Goal: Transaction & Acquisition: Download file/media

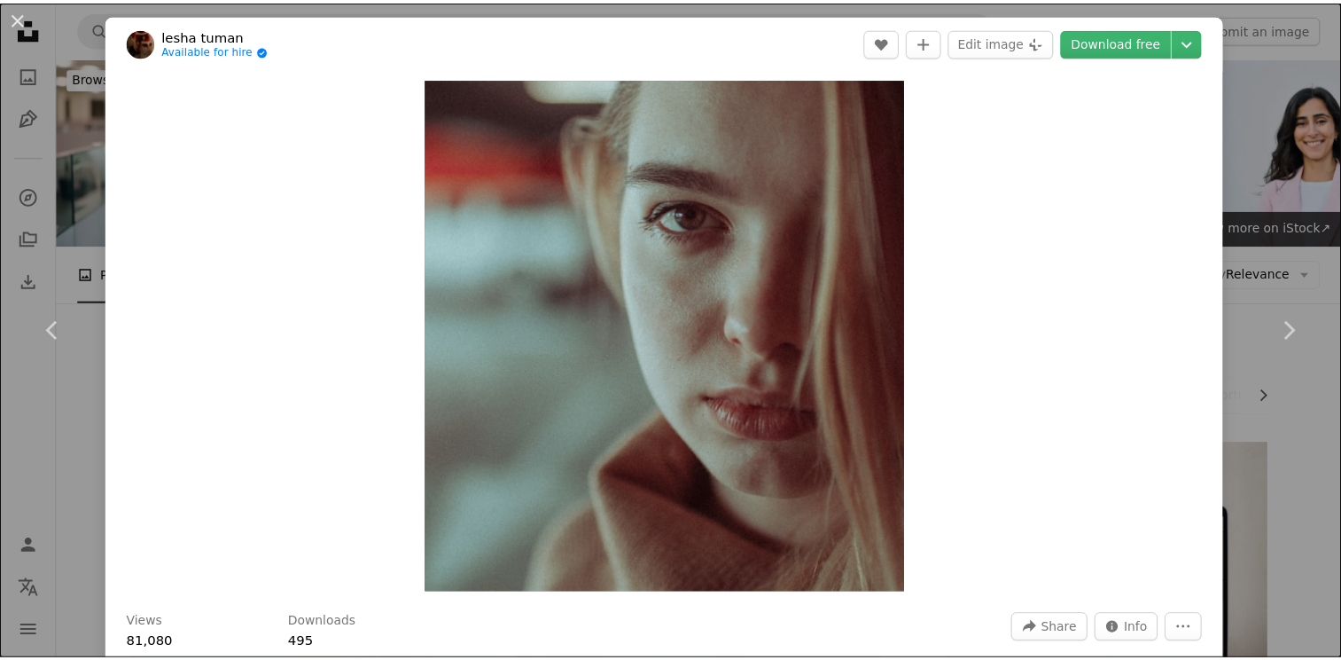
scroll to position [8723, 0]
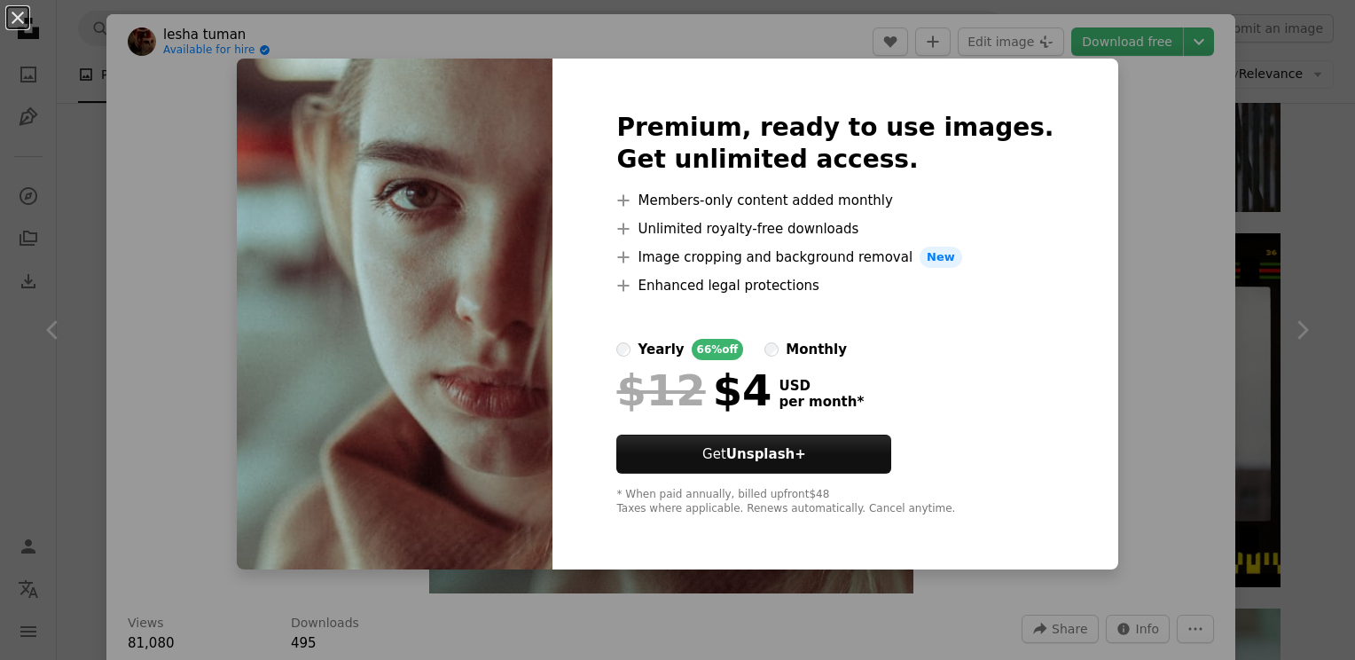
click at [1115, 437] on div "An X shape Premium, ready to use images. Get unlimited access. A plus sign Memb…" at bounding box center [677, 330] width 1355 height 660
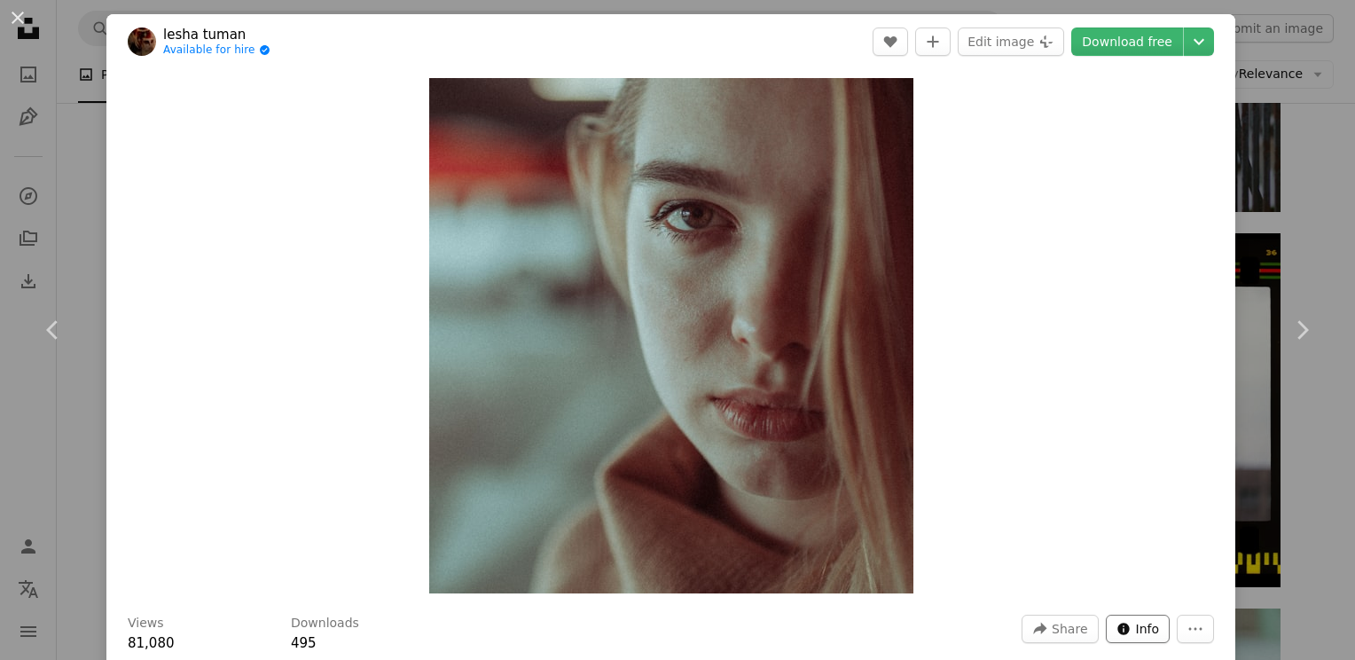
click at [1139, 629] on span "Info" at bounding box center [1148, 628] width 24 height 27
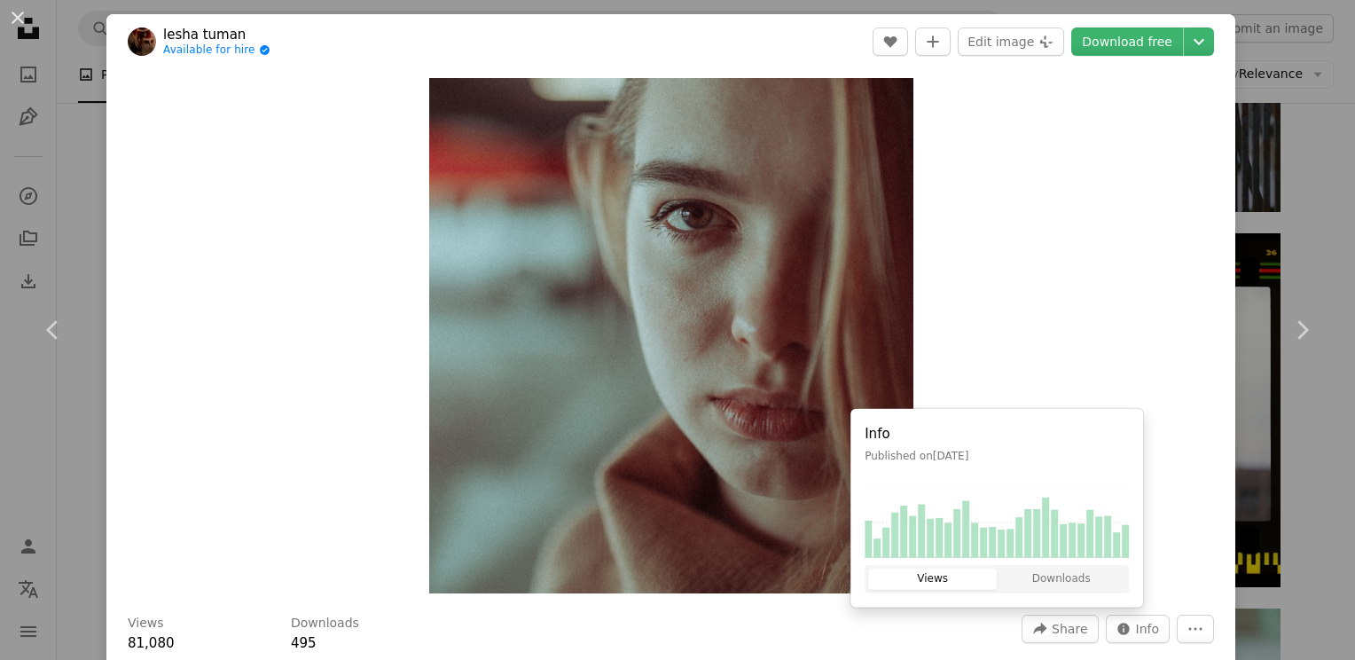
click at [1011, 242] on div "Zoom in" at bounding box center [670, 335] width 1128 height 533
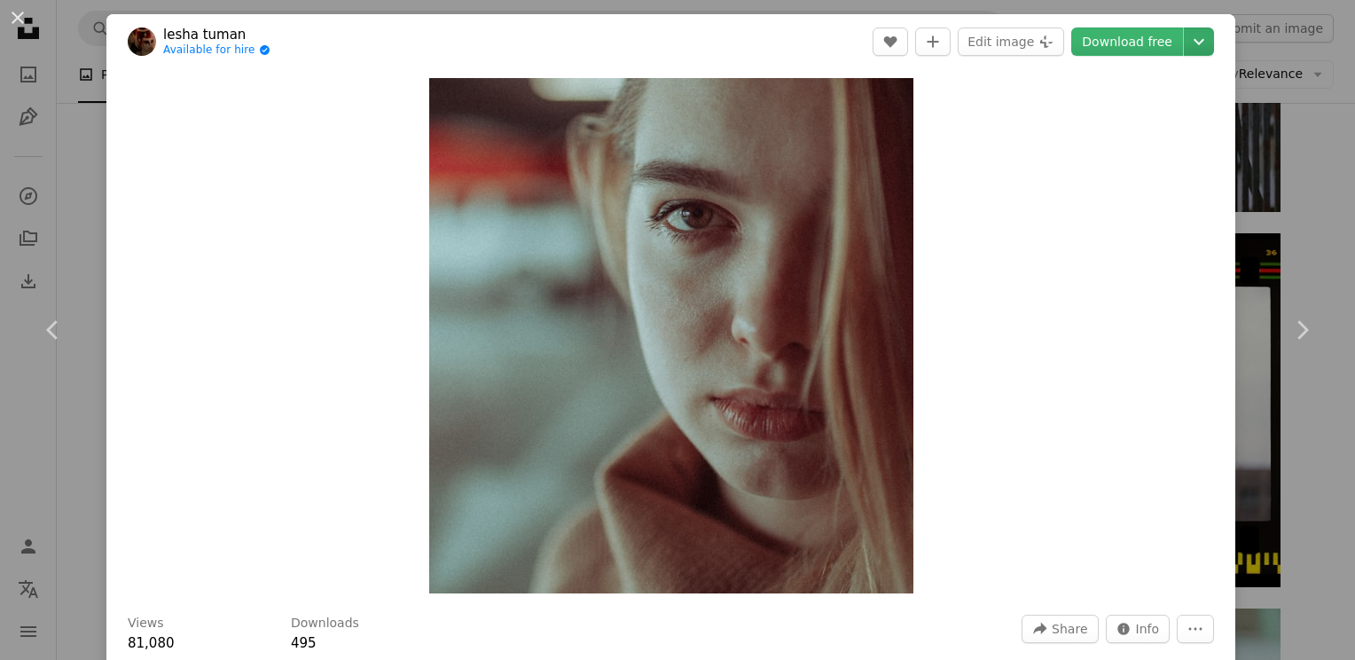
click at [1184, 41] on icon "Chevron down" at bounding box center [1198, 41] width 28 height 21
click at [1255, 136] on div "An X shape Chevron left Chevron right [PERSON_NAME] Available for hire A checkm…" at bounding box center [677, 330] width 1355 height 660
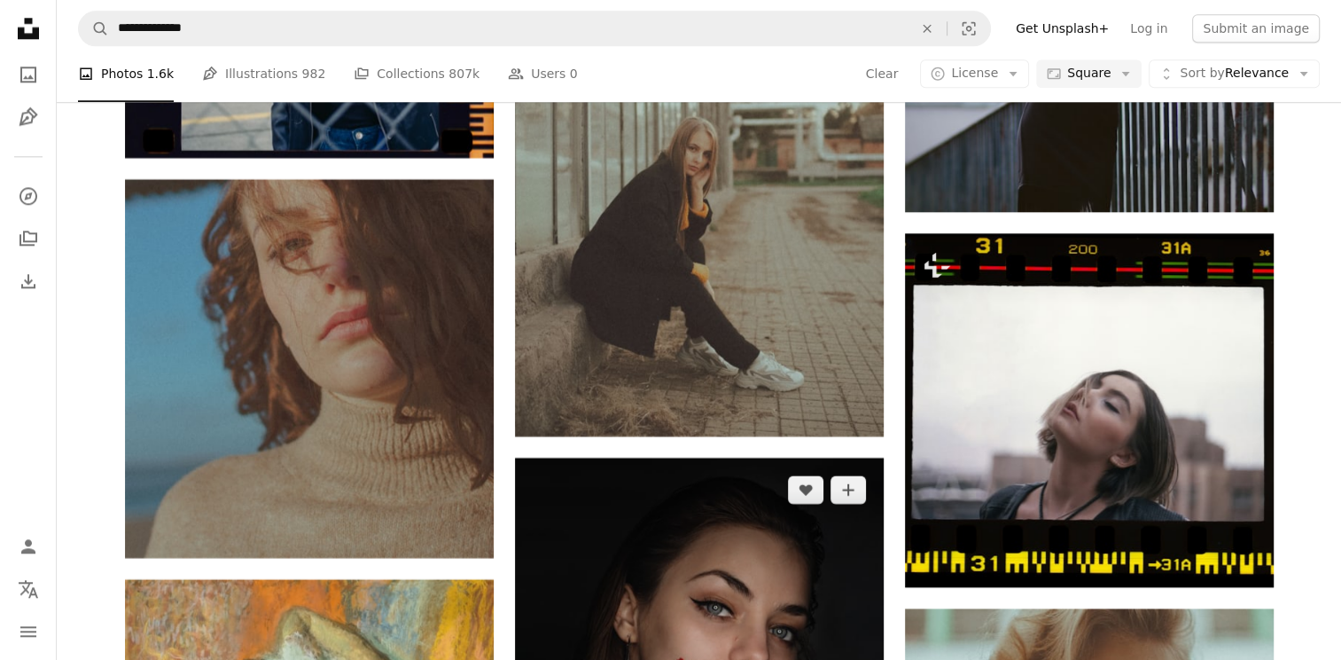
click at [791, 457] on img at bounding box center [699, 641] width 369 height 369
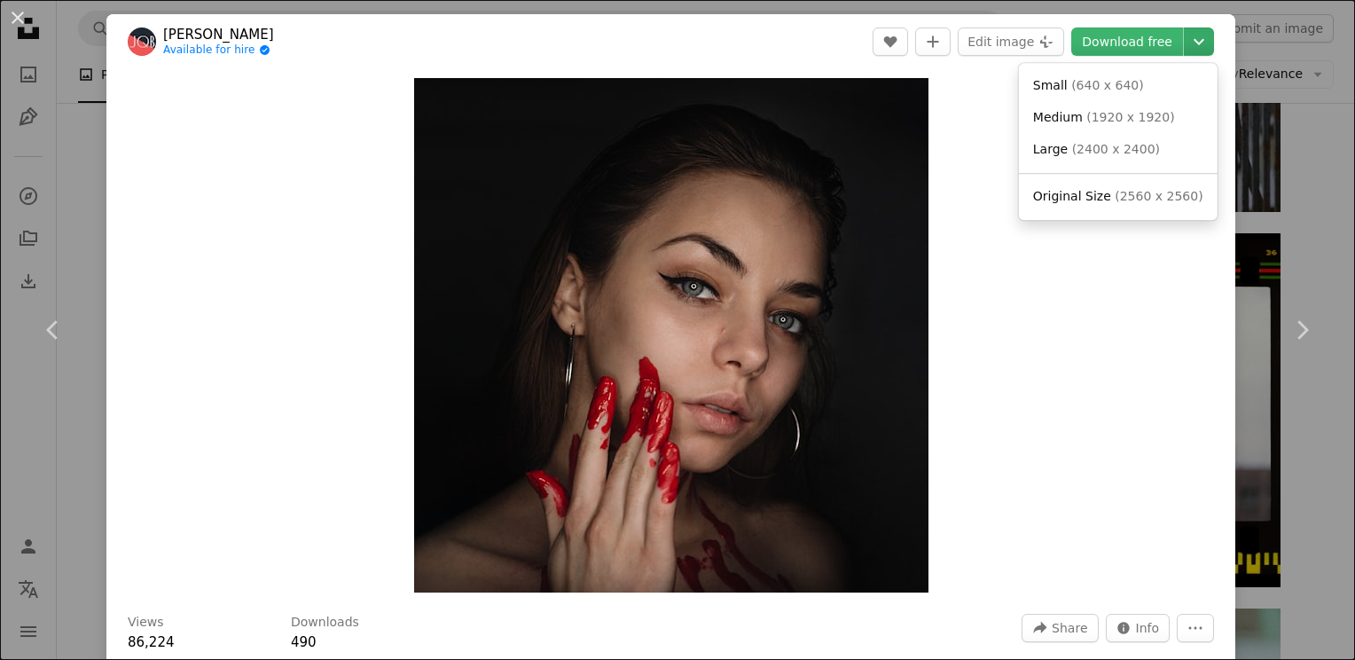
click at [1192, 42] on icon "Chevron down" at bounding box center [1198, 41] width 28 height 21
click at [1152, 324] on dialog "An X shape Chevron left Chevron right [PERSON_NAME] Available for hire A checkm…" at bounding box center [677, 330] width 1355 height 660
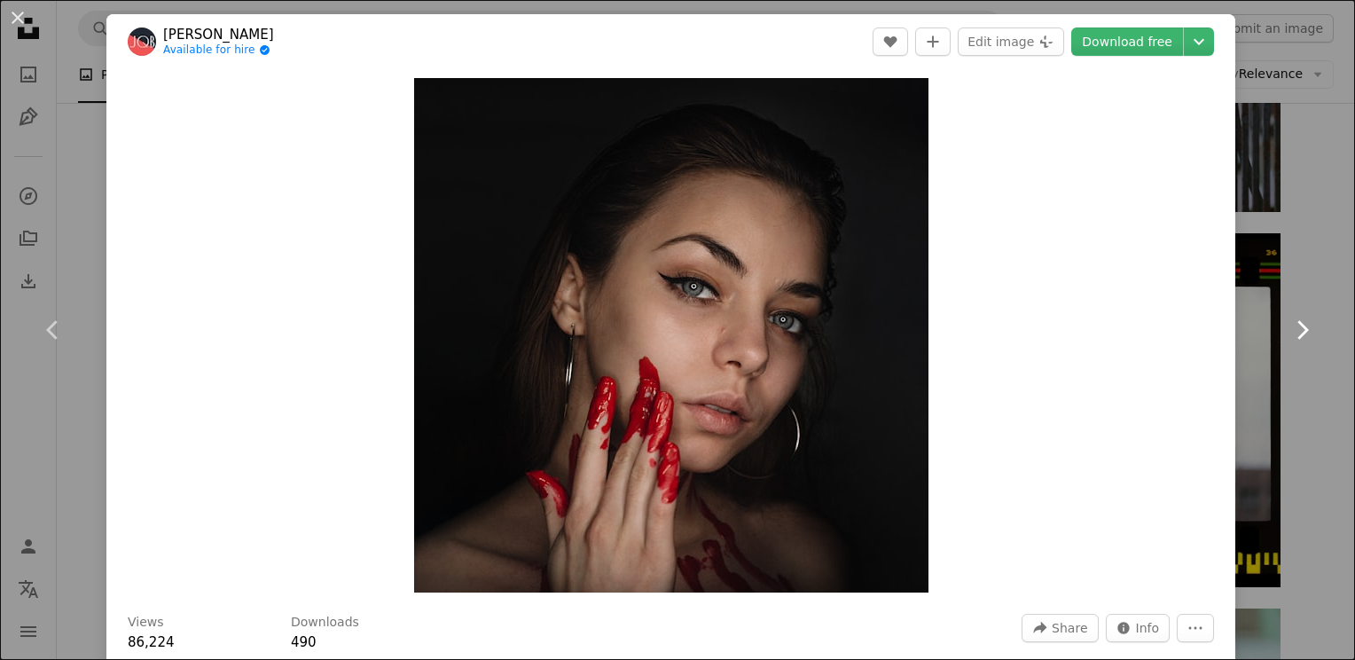
click at [1275, 291] on link "Chevron right" at bounding box center [1301, 330] width 106 height 170
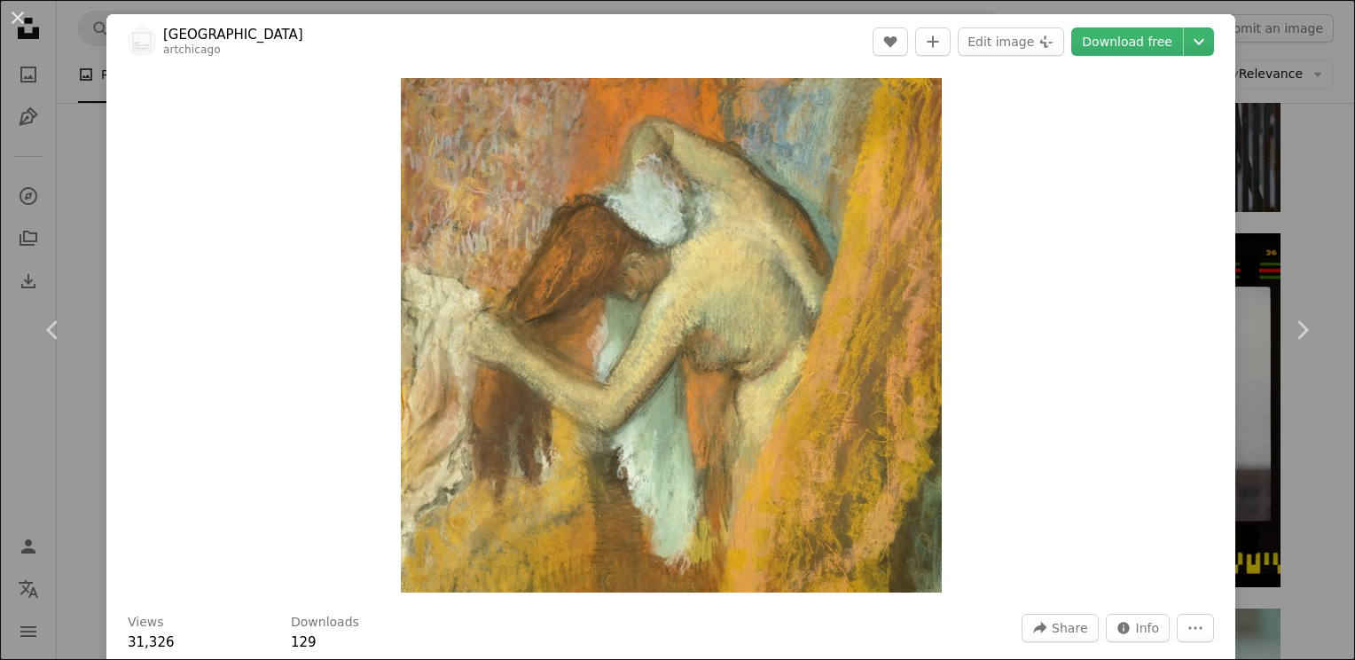
click at [1300, 173] on div "An X shape Chevron left Chevron right Art Institute of Chicago artchicago A hea…" at bounding box center [677, 330] width 1355 height 660
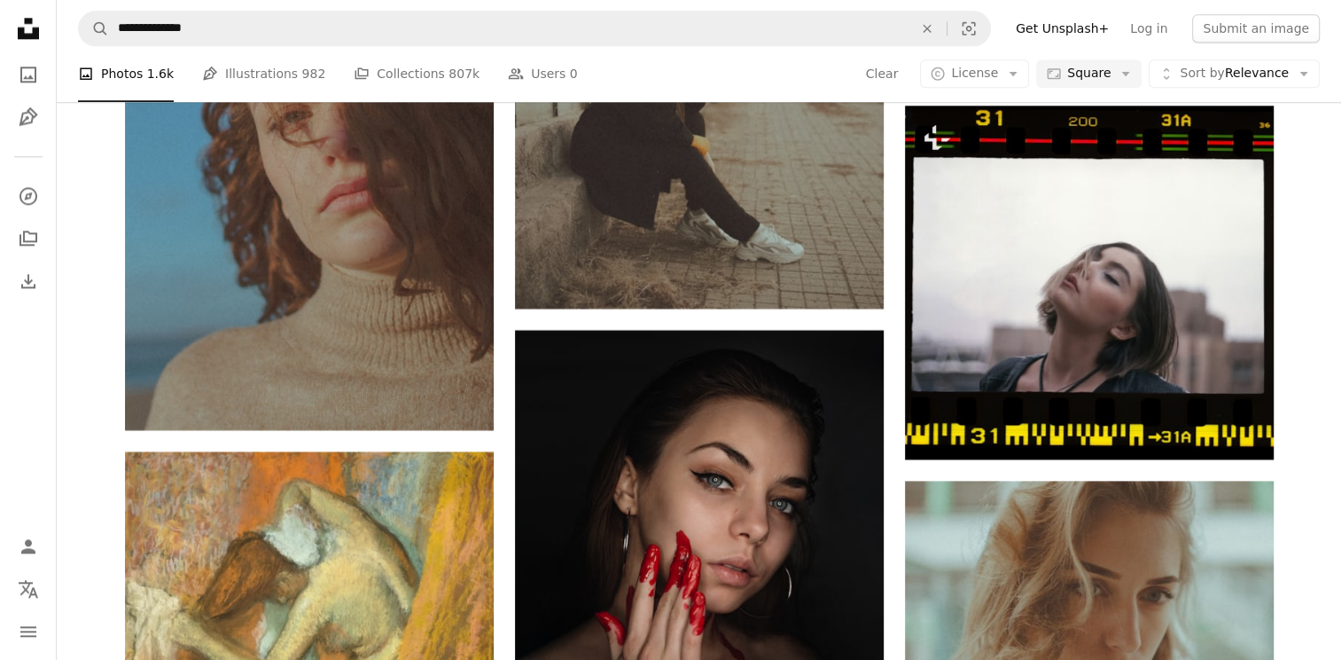
scroll to position [8936, 0]
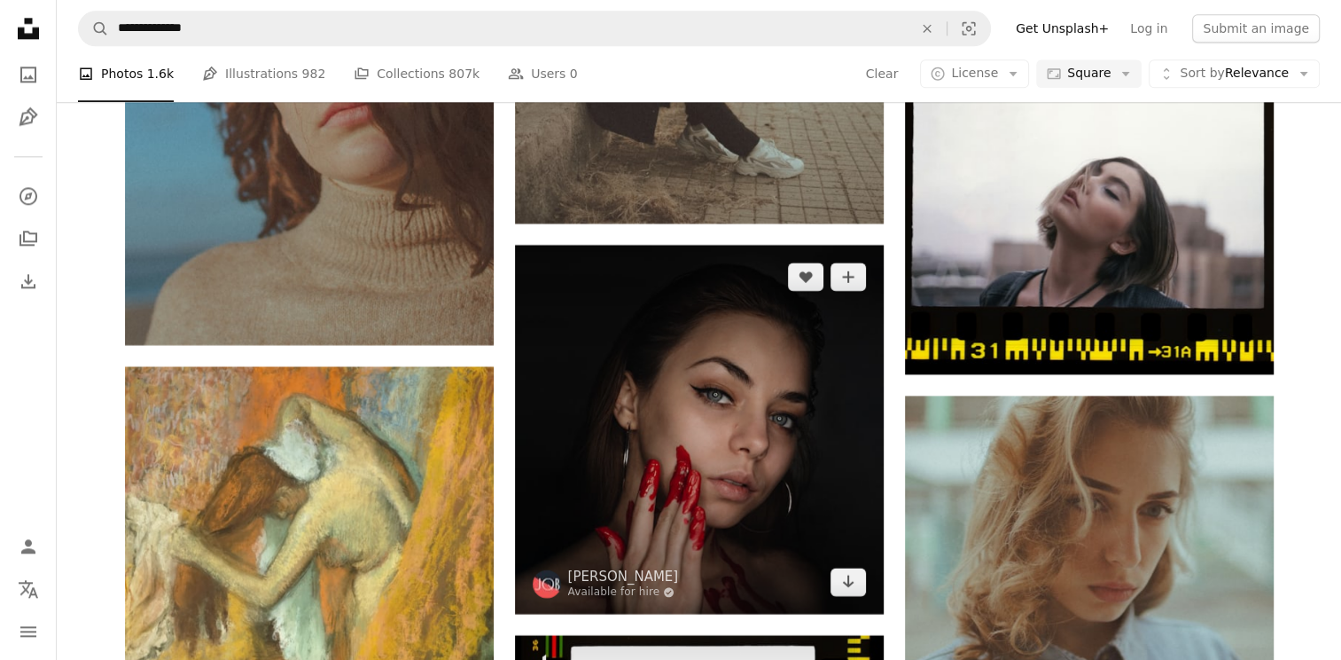
click at [754, 308] on img at bounding box center [699, 429] width 369 height 369
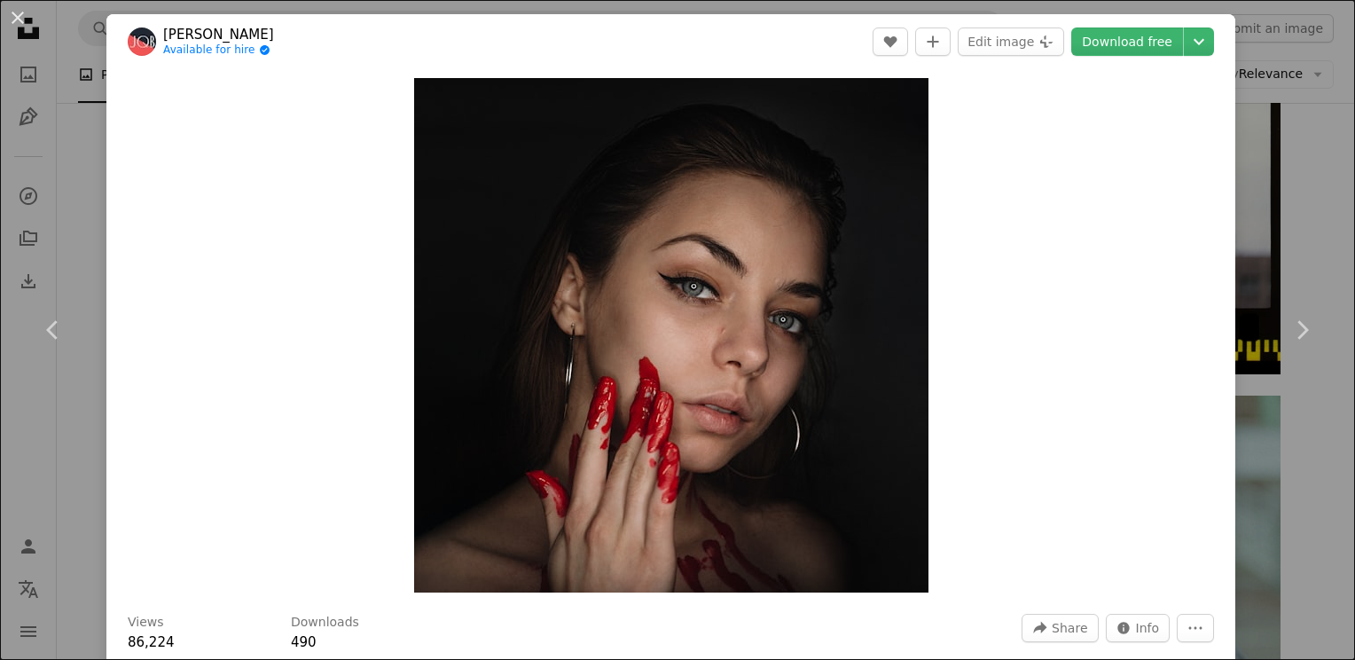
click at [1275, 168] on div "An X shape Chevron left Chevron right [PERSON_NAME] Available for hire A checkm…" at bounding box center [677, 330] width 1355 height 660
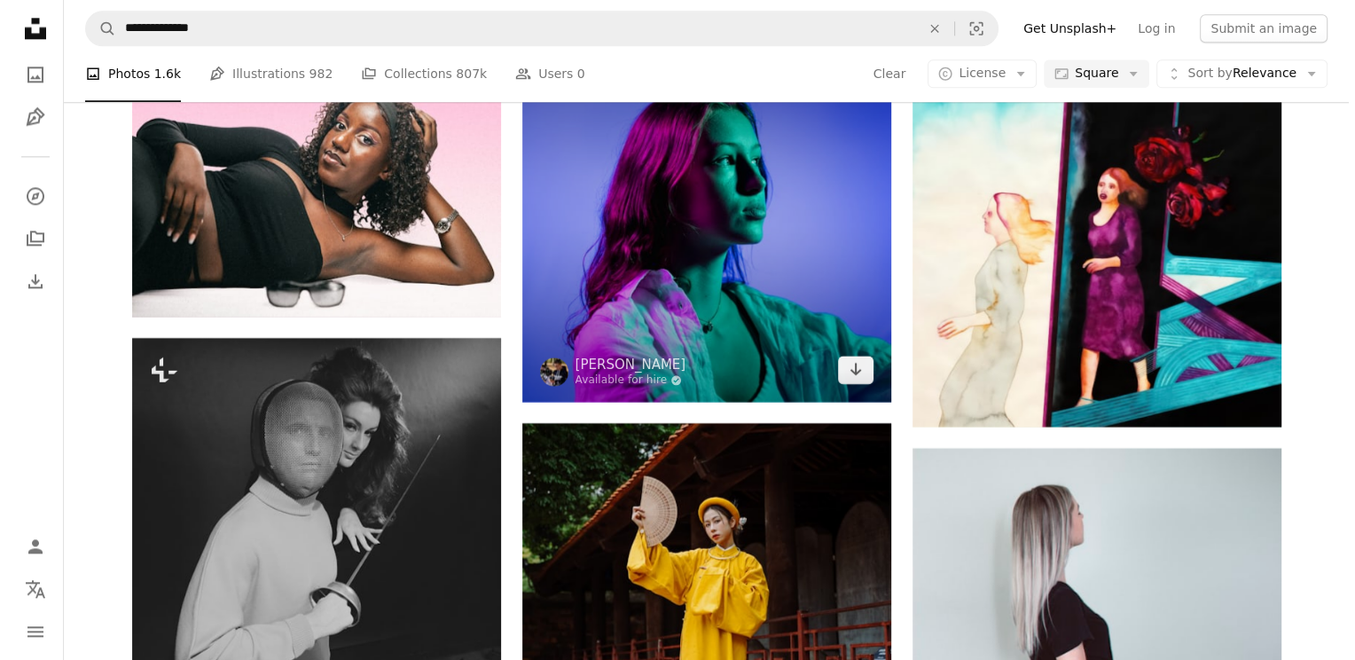
scroll to position [15638, 0]
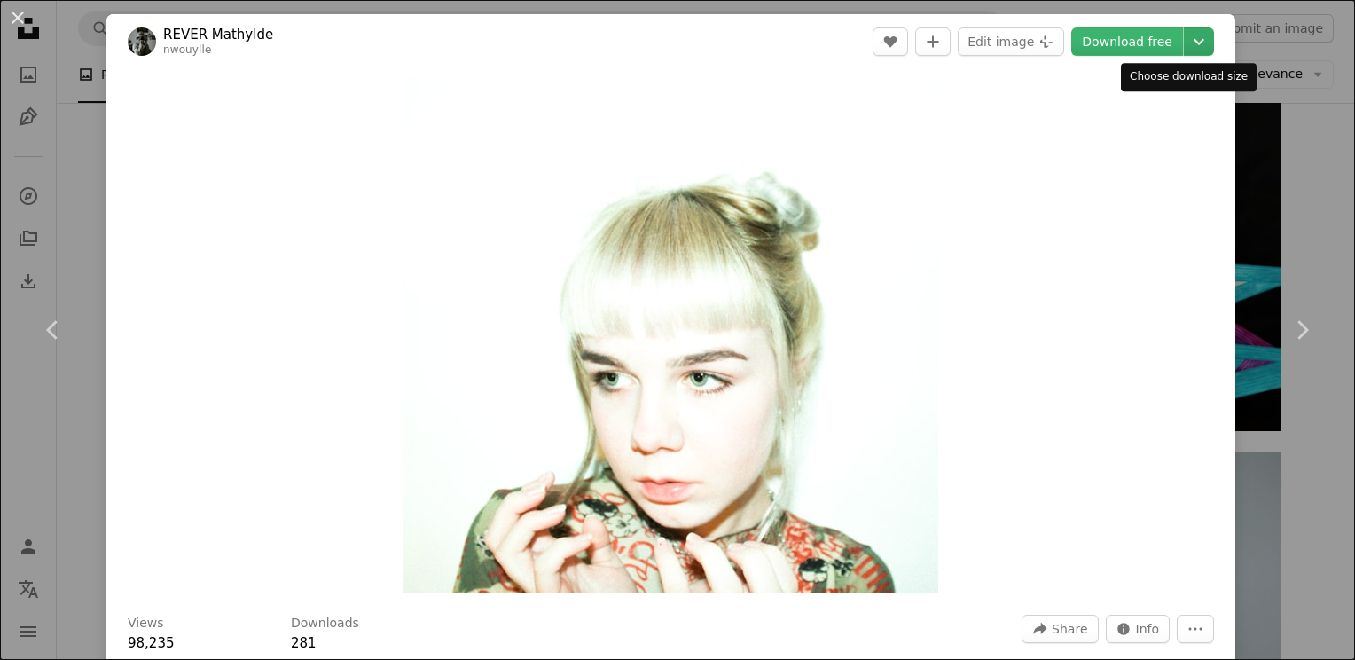
click at [1184, 44] on icon "Chevron down" at bounding box center [1198, 41] width 28 height 21
